Goal: Task Accomplishment & Management: Manage account settings

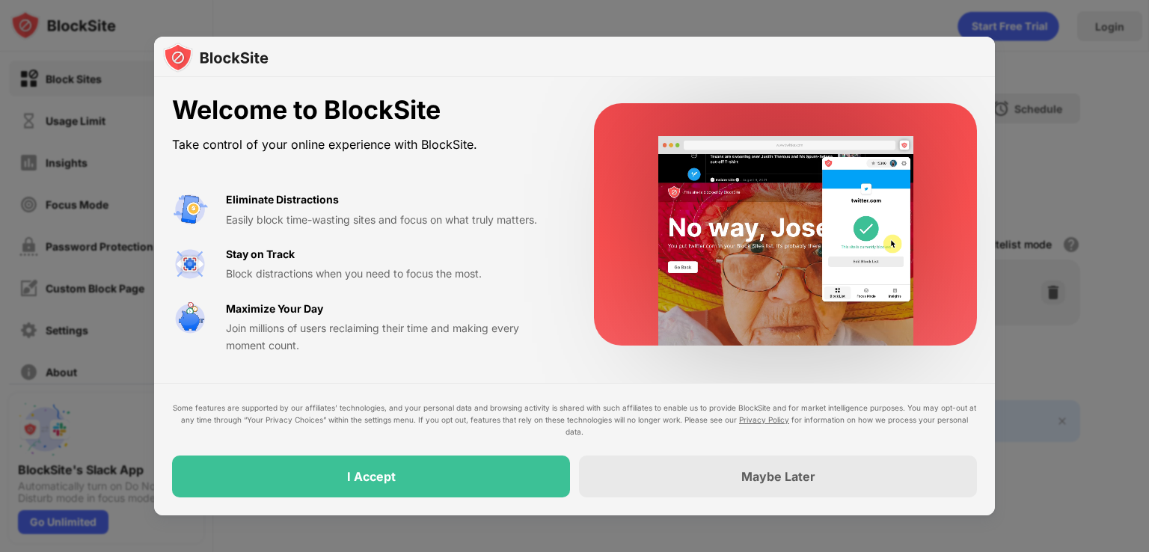
drag, startPoint x: 1031, startPoint y: 296, endPoint x: 1001, endPoint y: 135, distance: 163.6
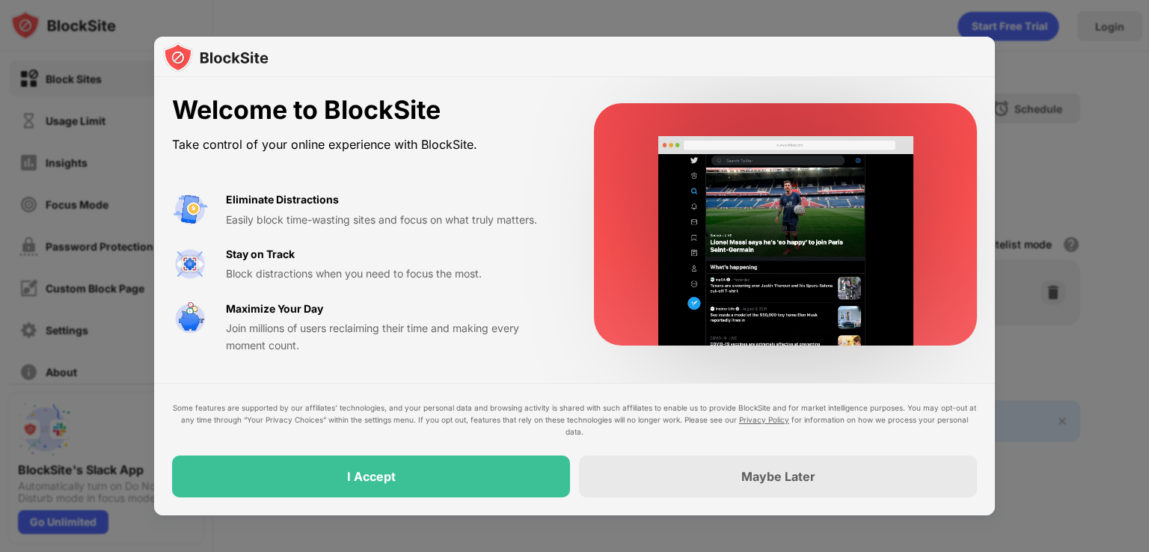
click at [1031, 336] on div at bounding box center [574, 276] width 1149 height 552
